Goal: Check status: Check status

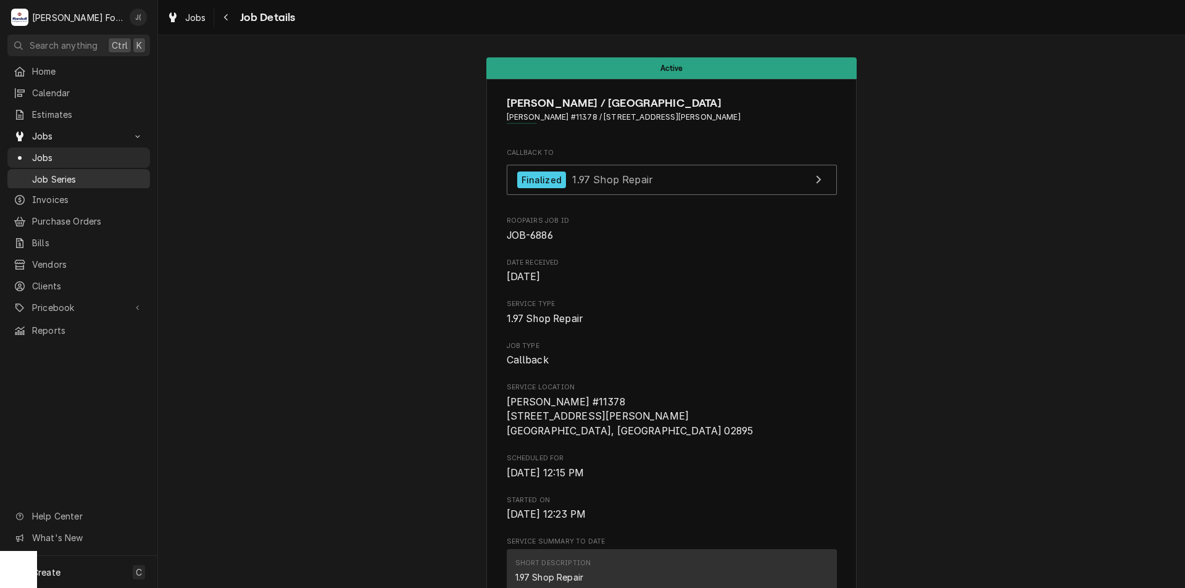
scroll to position [2557, 0]
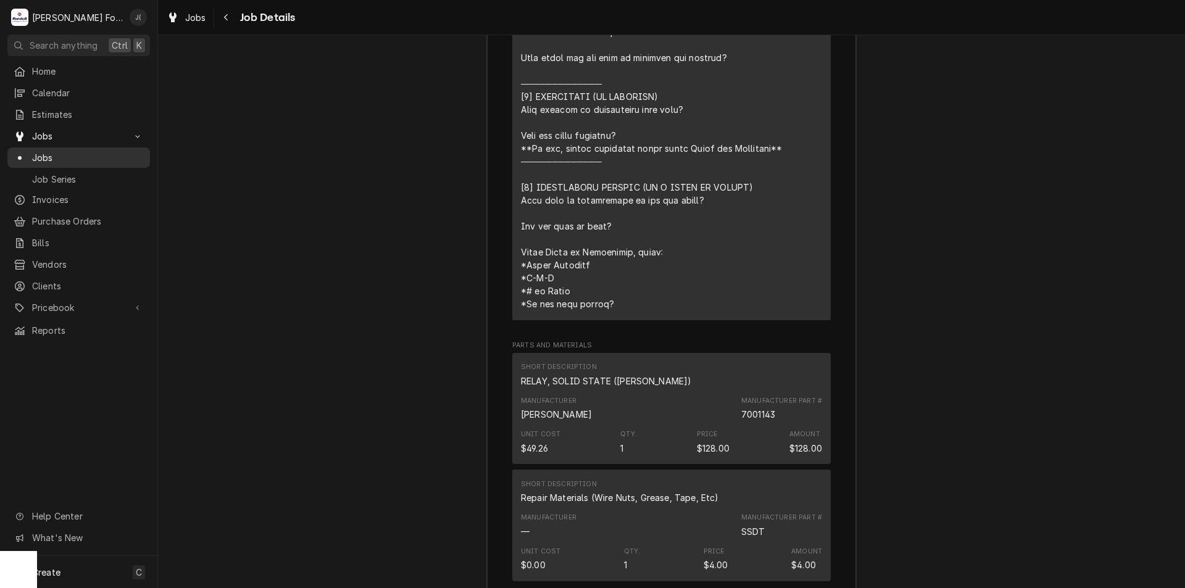
click at [99, 151] on span "Jobs" at bounding box center [88, 157] width 112 height 13
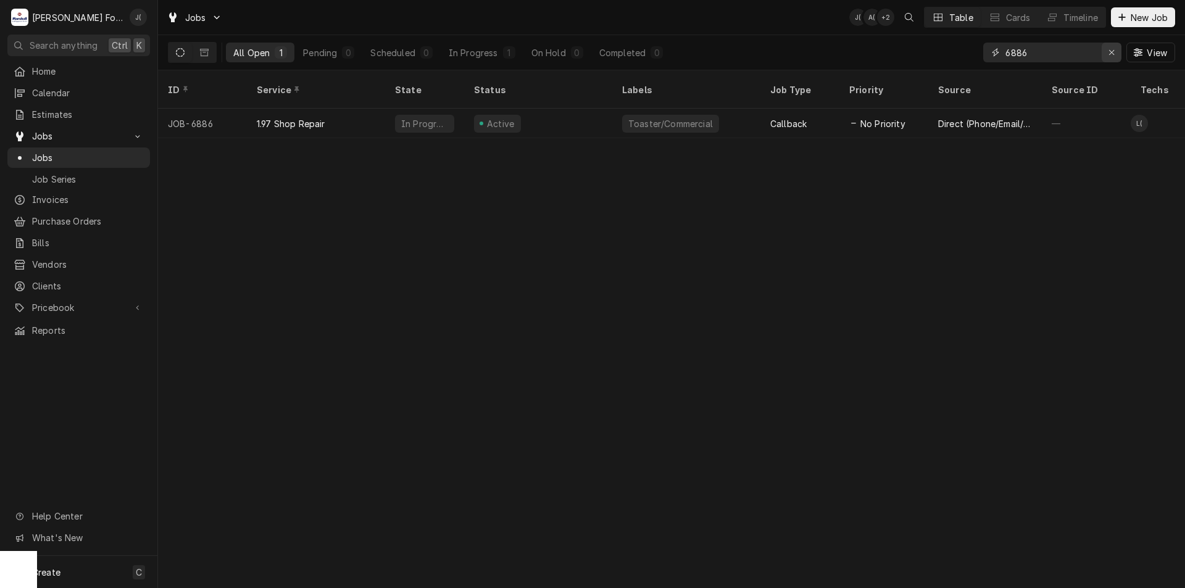
click at [1110, 54] on icon "Erase input" at bounding box center [1111, 52] width 7 height 9
click at [1085, 57] on input "Dynamic Content Wrapper" at bounding box center [1063, 53] width 116 height 20
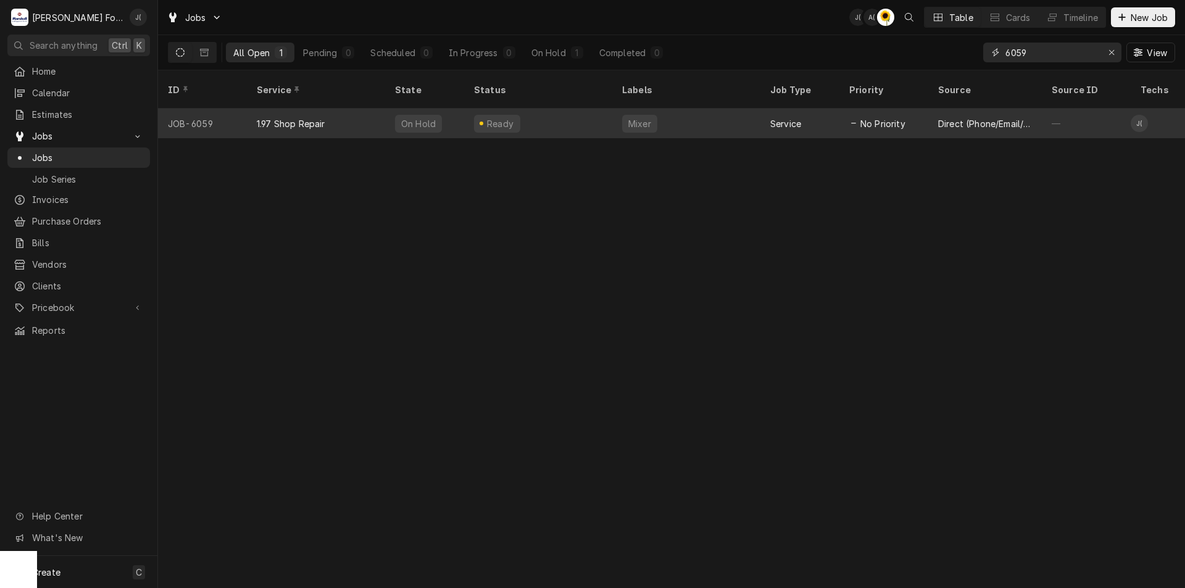
type input "6059"
click at [592, 120] on div "Ready" at bounding box center [538, 124] width 148 height 30
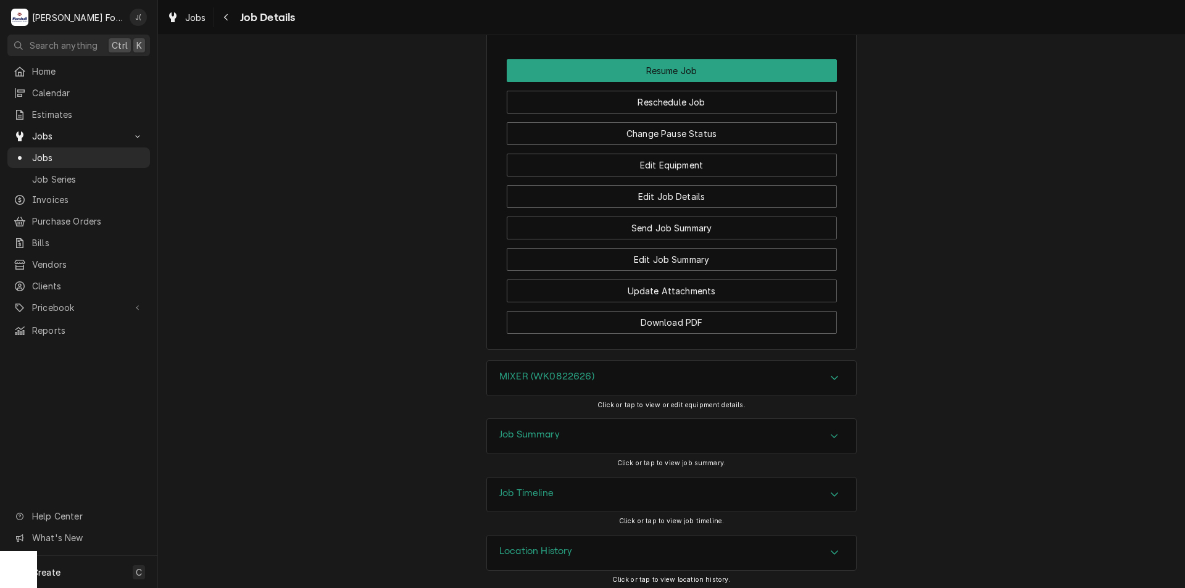
scroll to position [1413, 0]
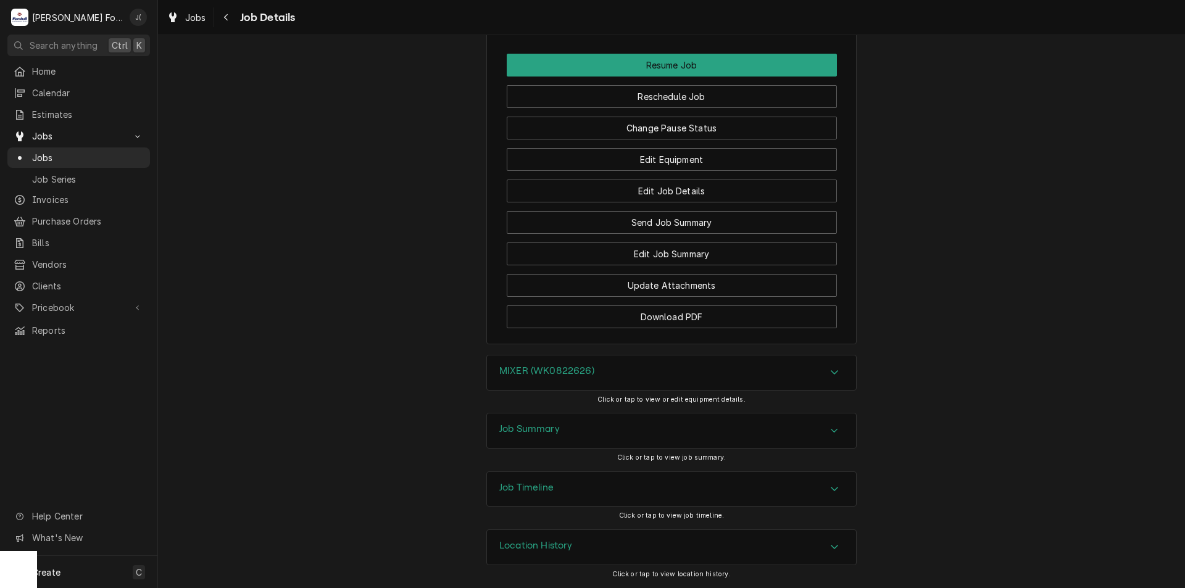
click at [523, 379] on div "MIXER (WK0822626)" at bounding box center [546, 372] width 95 height 15
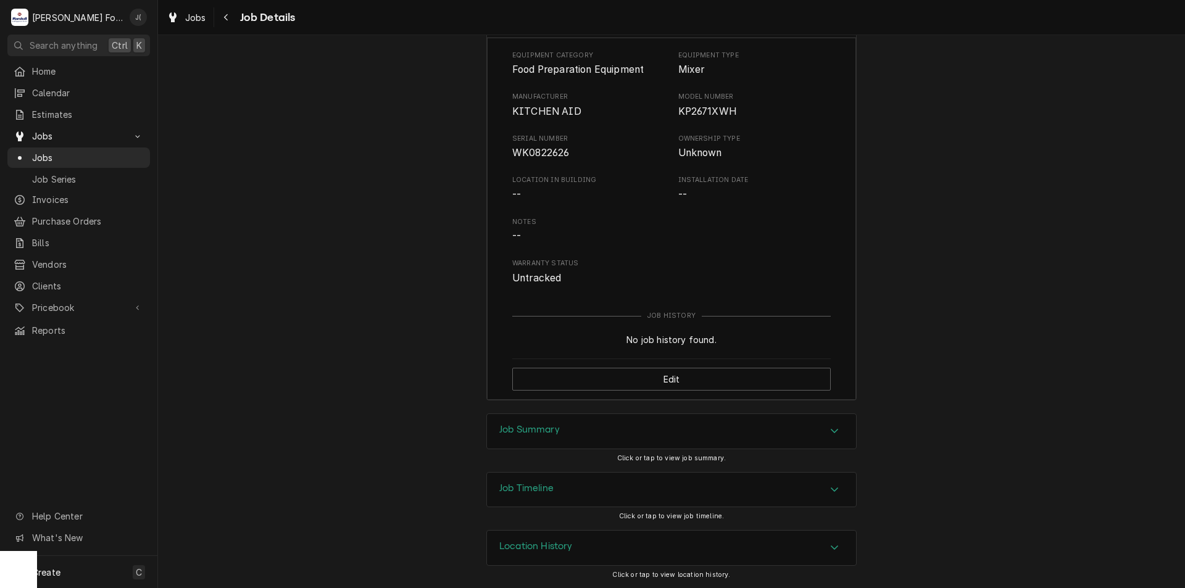
scroll to position [1767, 0]
click at [510, 431] on h3 "Job Summary" at bounding box center [529, 430] width 60 height 12
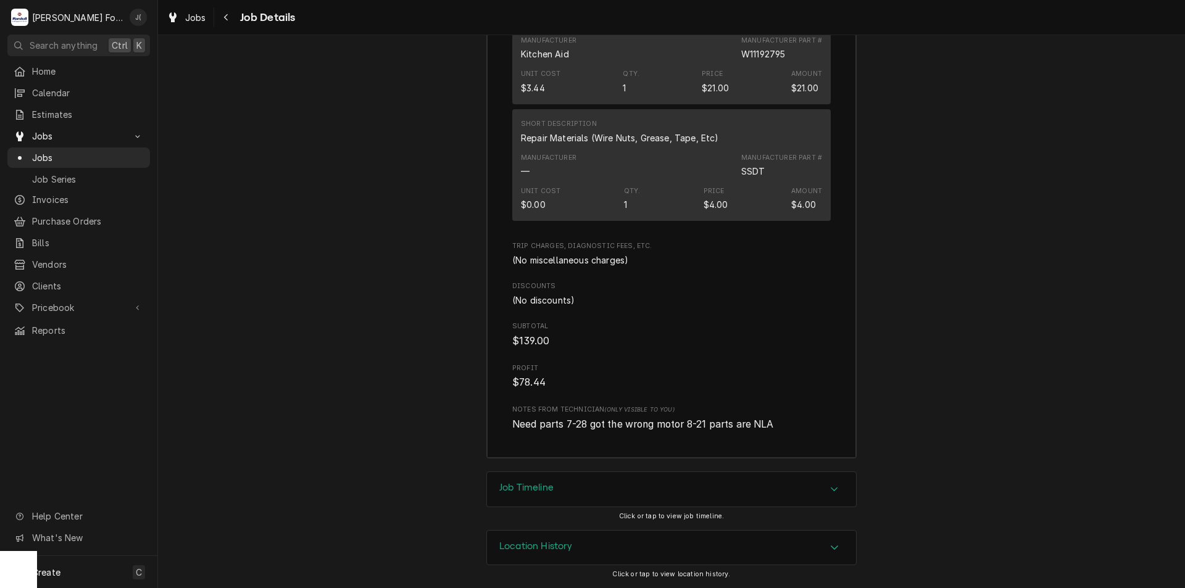
scroll to position [3241, 0]
